Goal: Task Accomplishment & Management: Manage account settings

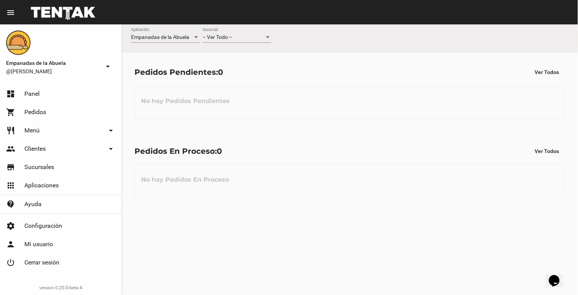
click at [237, 29] on div "-- Ver Todo -- Sucursal" at bounding box center [237, 35] width 69 height 15
click at [242, 70] on span "Lomas de Zamora" at bounding box center [237, 69] width 69 height 16
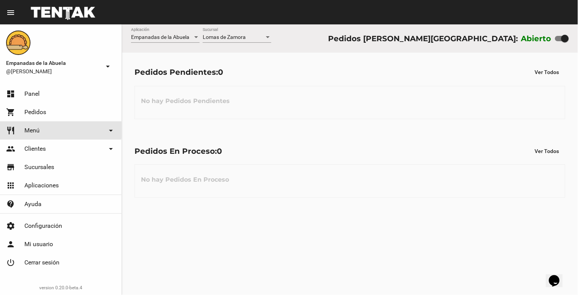
click at [40, 130] on link "restaurant Menú arrow_drop_down" at bounding box center [61, 130] width 122 height 18
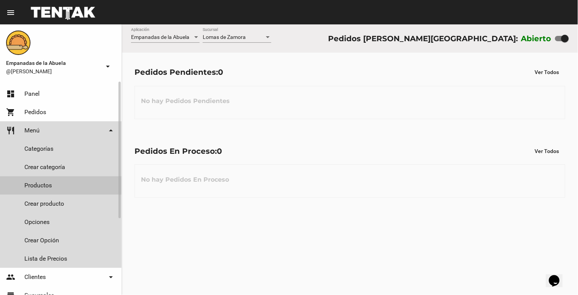
click at [41, 188] on link "Productos" at bounding box center [61, 185] width 122 height 18
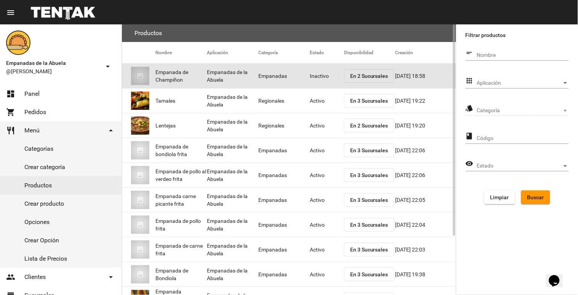
click at [322, 75] on mat-cell "Inactivo" at bounding box center [327, 76] width 34 height 24
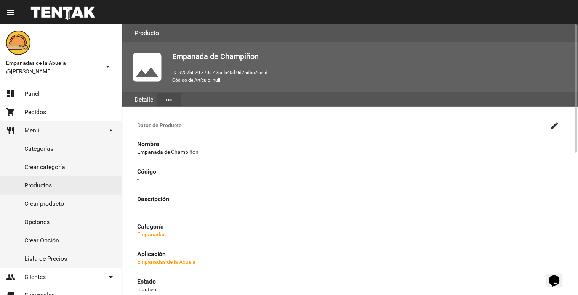
click at [551, 125] on mat-icon "create" at bounding box center [555, 125] width 9 height 9
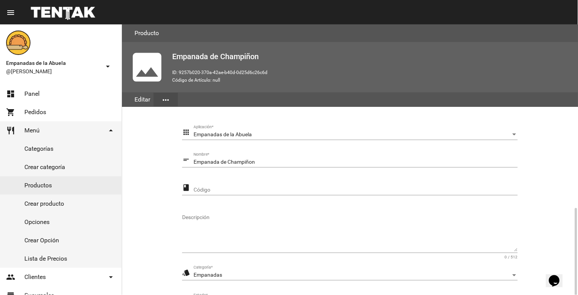
scroll to position [107, 0]
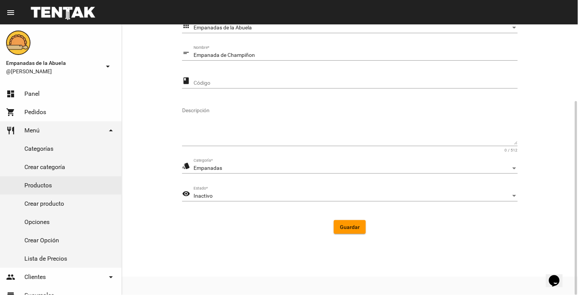
click at [213, 198] on div "Inactivo" at bounding box center [353, 196] width 318 height 6
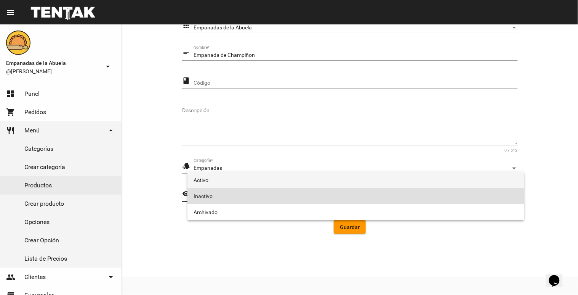
click at [212, 180] on span "Activo" at bounding box center [356, 180] width 325 height 16
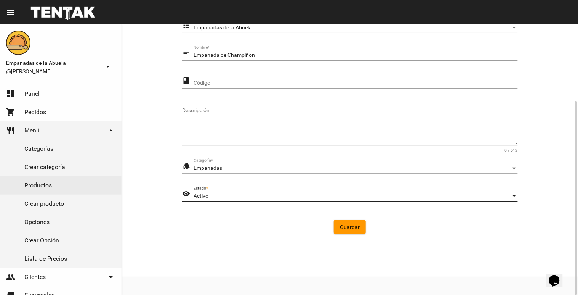
click at [345, 224] on span "Guardar" at bounding box center [350, 227] width 20 height 6
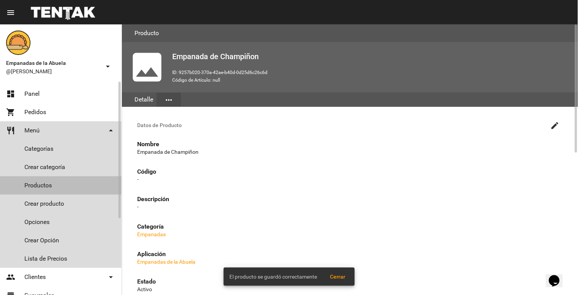
click at [23, 184] on link "Productos" at bounding box center [61, 185] width 122 height 18
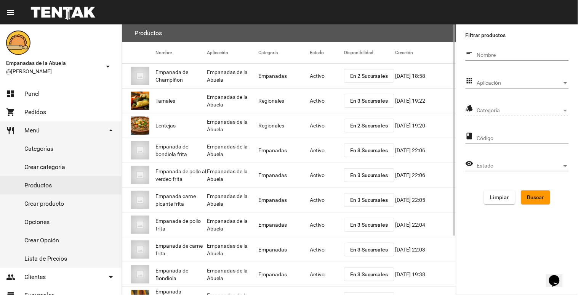
scroll to position [75, 0]
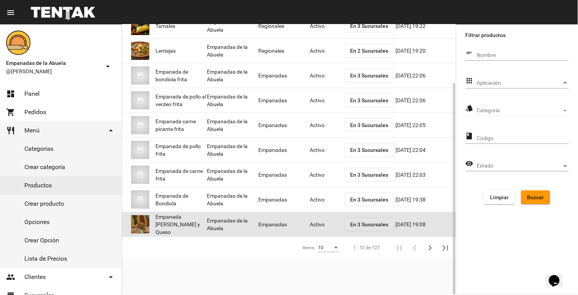
click at [316, 223] on mat-cell "Activo" at bounding box center [327, 224] width 34 height 24
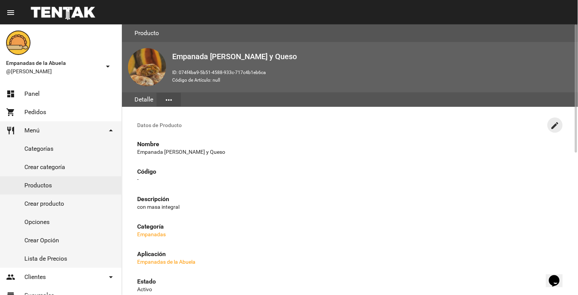
click at [552, 124] on mat-icon "create" at bounding box center [555, 125] width 9 height 9
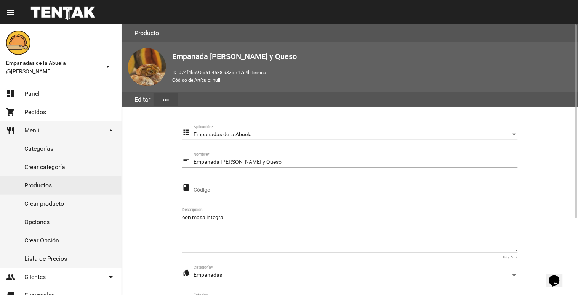
scroll to position [107, 0]
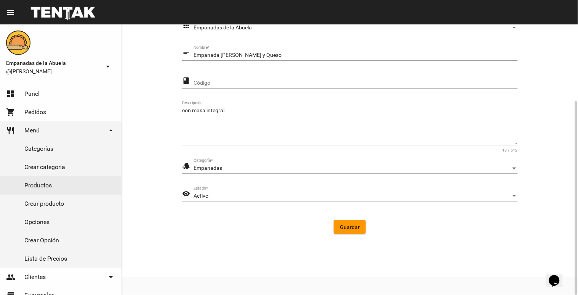
click at [271, 194] on div "Activo" at bounding box center [353, 196] width 318 height 6
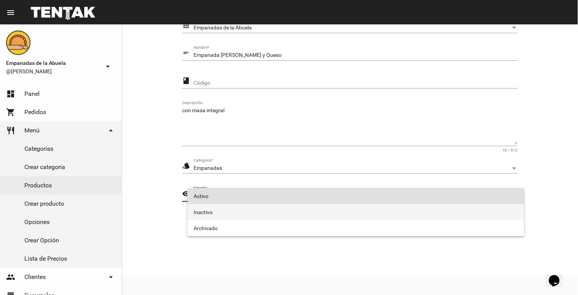
click at [254, 206] on span "Inactivo" at bounding box center [356, 212] width 325 height 16
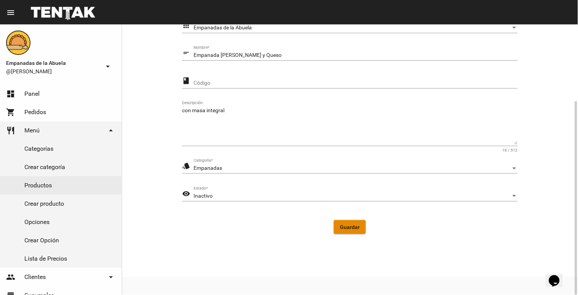
click at [353, 224] on span "Guardar" at bounding box center [350, 227] width 20 height 6
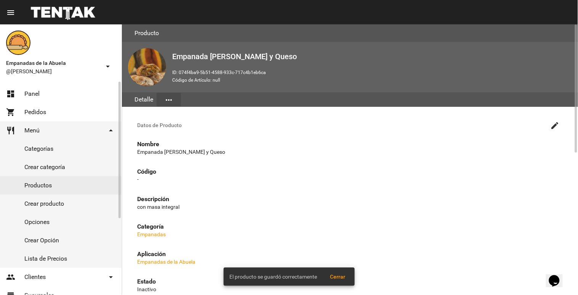
click at [48, 181] on link "Productos" at bounding box center [61, 185] width 122 height 18
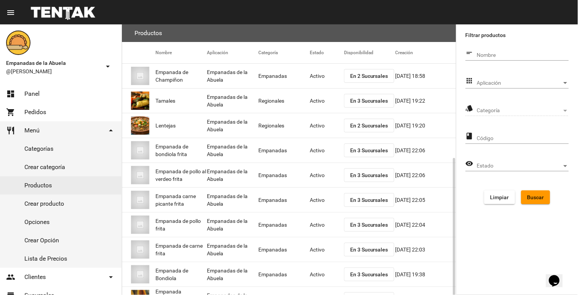
scroll to position [75, 0]
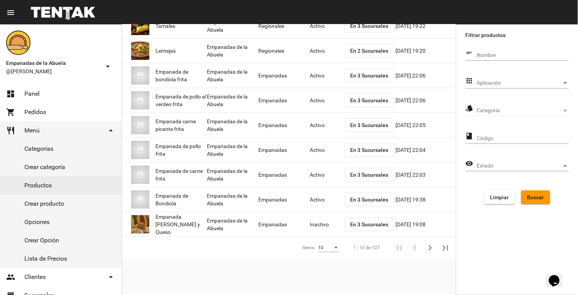
click at [544, 77] on div "Aplicación Aplicación" at bounding box center [523, 81] width 92 height 15
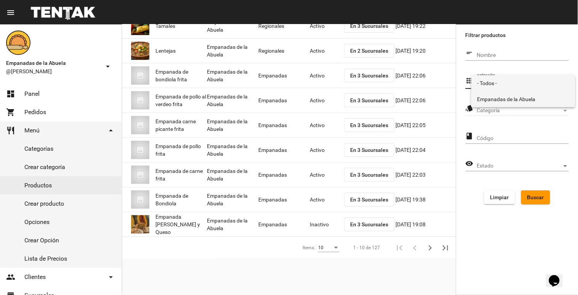
click at [524, 94] on span "Empanadas de la Abuela" at bounding box center [524, 99] width 92 height 16
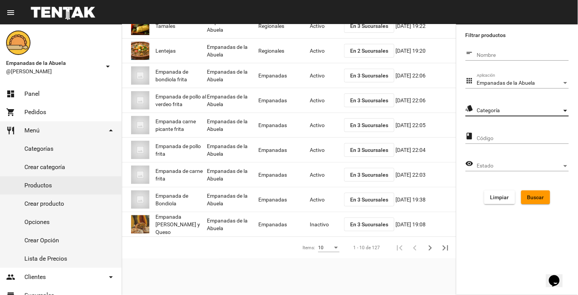
click at [524, 109] on span "Categoría" at bounding box center [519, 110] width 85 height 6
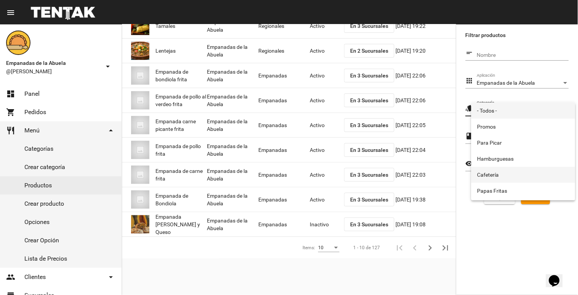
scroll to position [127, 0]
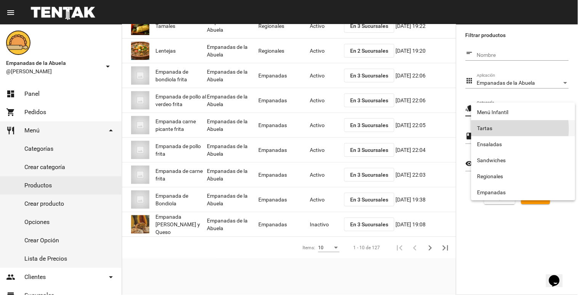
click at [502, 128] on span "Tartas" at bounding box center [524, 128] width 92 height 16
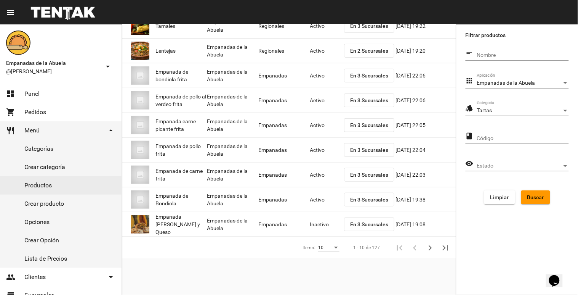
click at [538, 188] on form "short_text Nombre apps Empanadas de la Abuela Aplicación style Tartas Categoría…" at bounding box center [517, 128] width 103 height 164
click at [533, 194] on span "Buscar" at bounding box center [536, 197] width 17 height 6
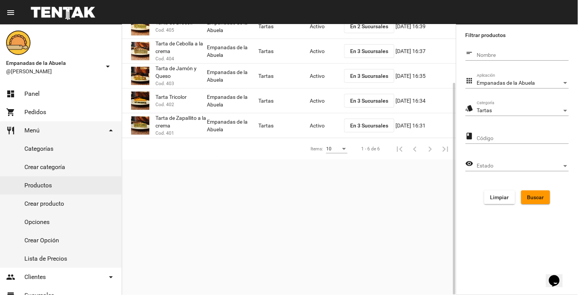
scroll to position [0, 0]
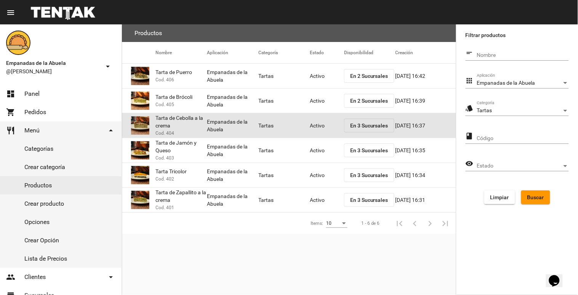
click at [315, 123] on mat-cell "Activo" at bounding box center [327, 125] width 34 height 24
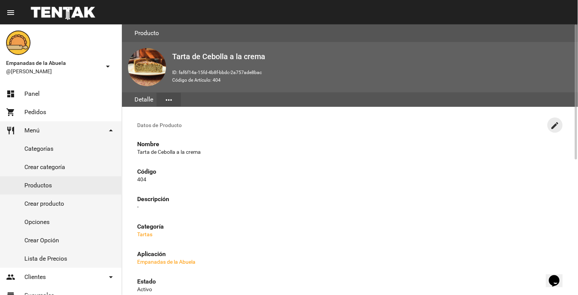
click at [557, 123] on mat-icon "create" at bounding box center [555, 125] width 9 height 9
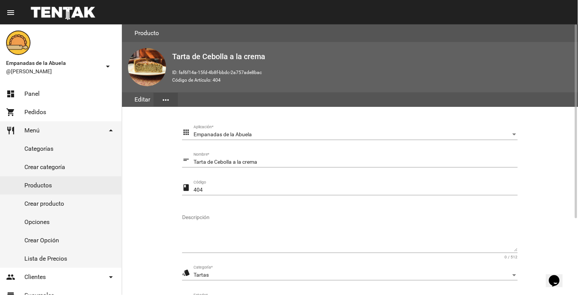
scroll to position [107, 0]
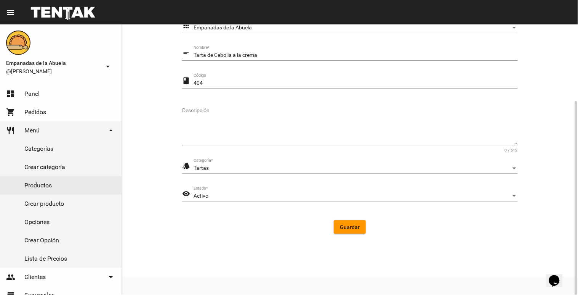
click at [233, 194] on div "Activo" at bounding box center [353, 196] width 318 height 6
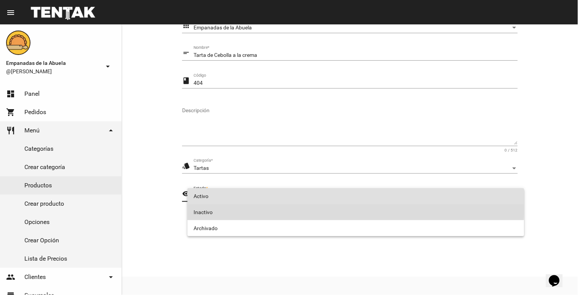
click at [225, 207] on span "Inactivo" at bounding box center [356, 212] width 325 height 16
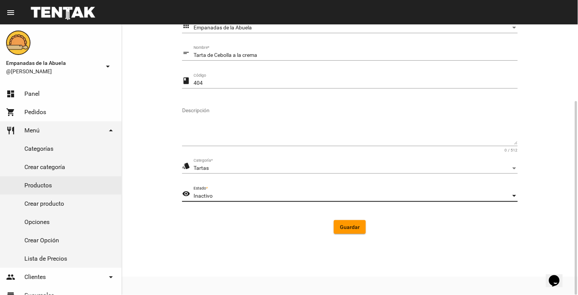
click at [352, 226] on span "Guardar" at bounding box center [350, 227] width 20 height 6
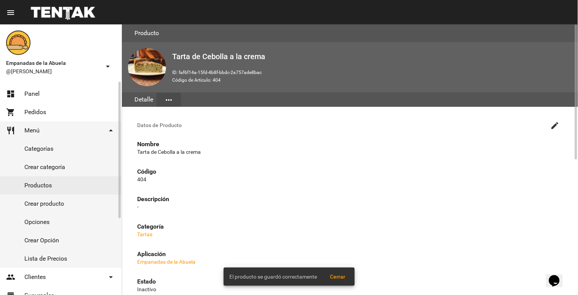
click at [39, 180] on link "Productos" at bounding box center [61, 185] width 122 height 18
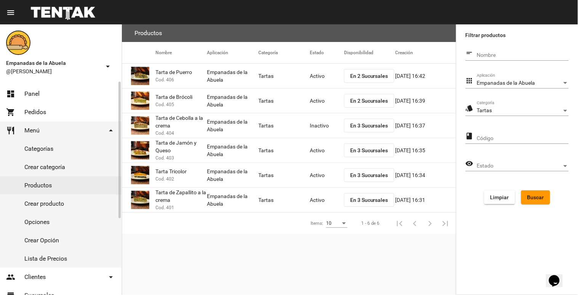
click at [27, 90] on span "Panel" at bounding box center [31, 94] width 15 height 8
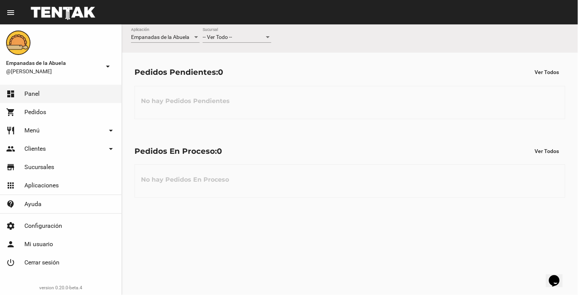
click at [236, 35] on div "-- Ver Todo --" at bounding box center [234, 37] width 62 height 6
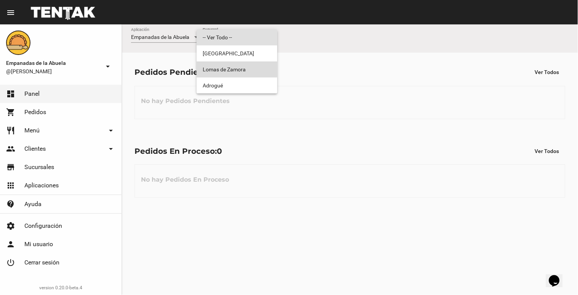
click at [244, 70] on span "Lomas de Zamora" at bounding box center [237, 69] width 69 height 16
